Goal: Find specific page/section: Find specific page/section

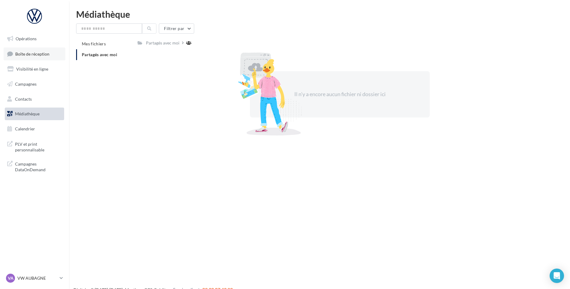
click at [30, 58] on link "Boîte de réception" at bounding box center [35, 53] width 62 height 13
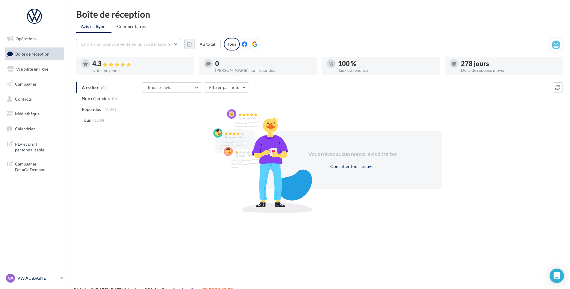
click at [59, 279] on link "VA VW AUBAGNE vw-aub-ass" at bounding box center [34, 277] width 59 height 11
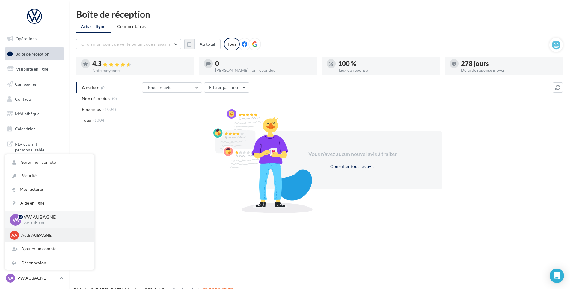
click at [38, 235] on p "Audi AUBAGNE" at bounding box center [54, 235] width 66 height 6
